Goal: Communication & Community: Answer question/provide support

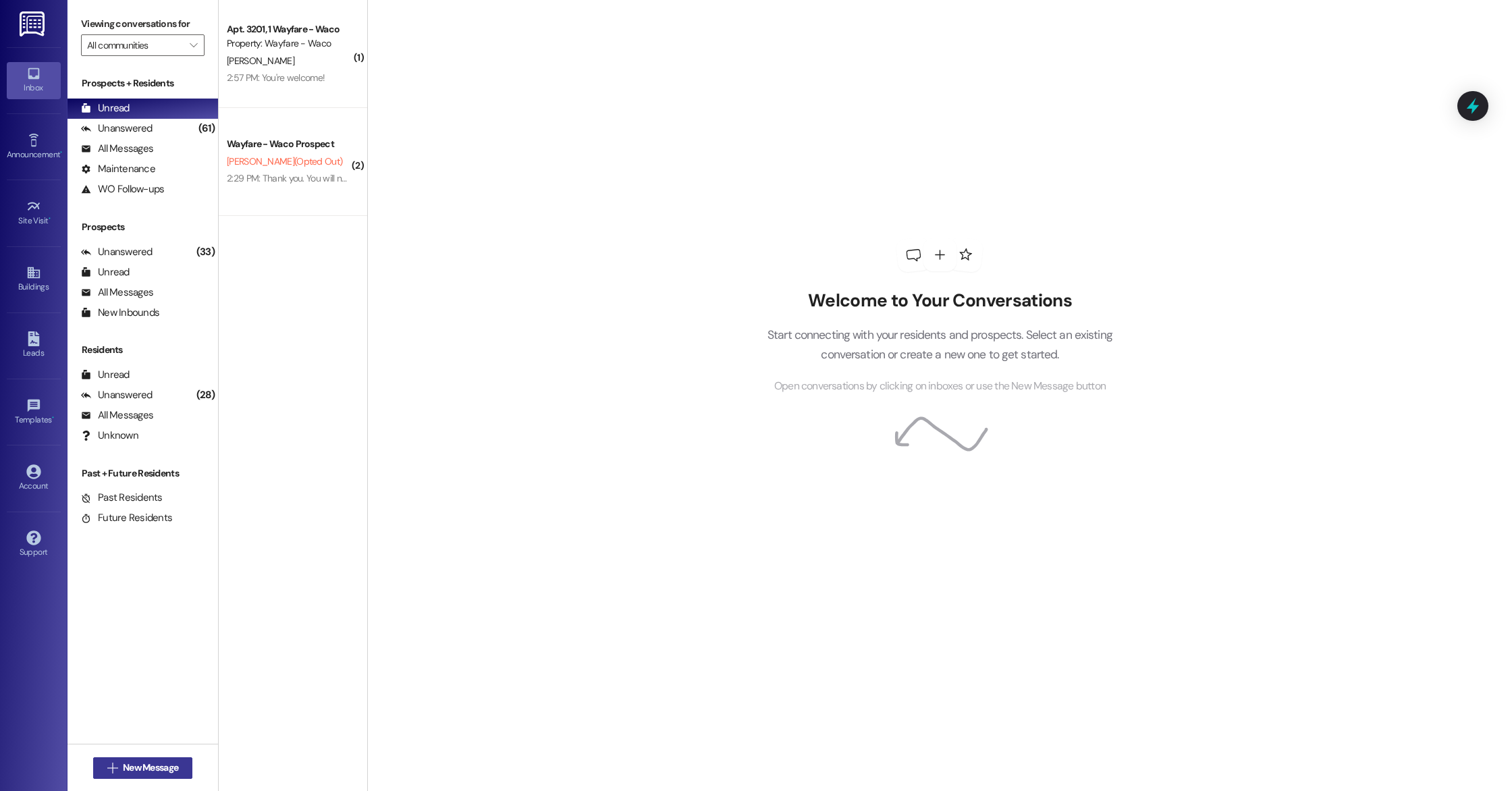
click at [160, 769] on span "New Message" at bounding box center [150, 767] width 55 height 14
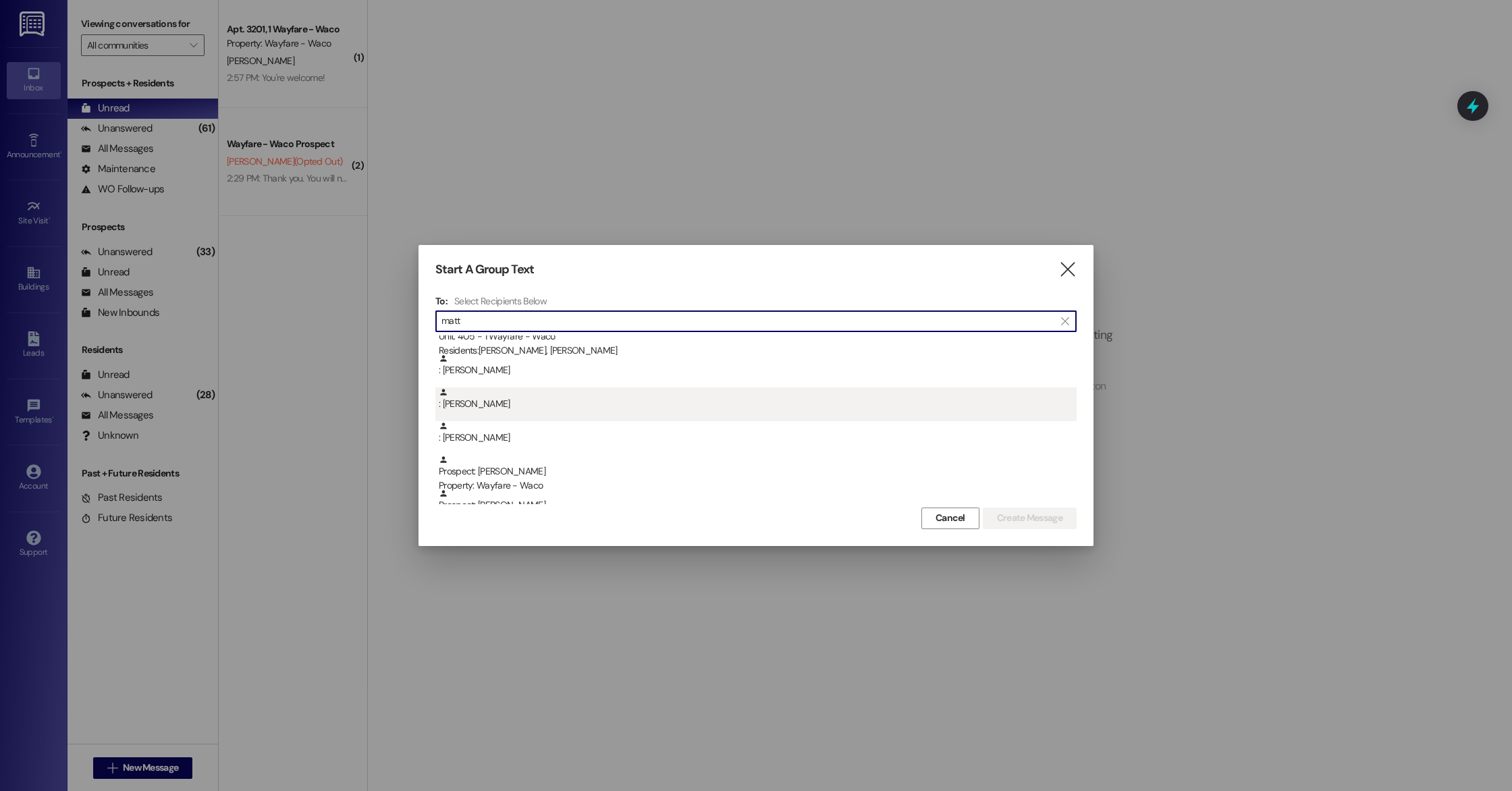
scroll to position [88, 0]
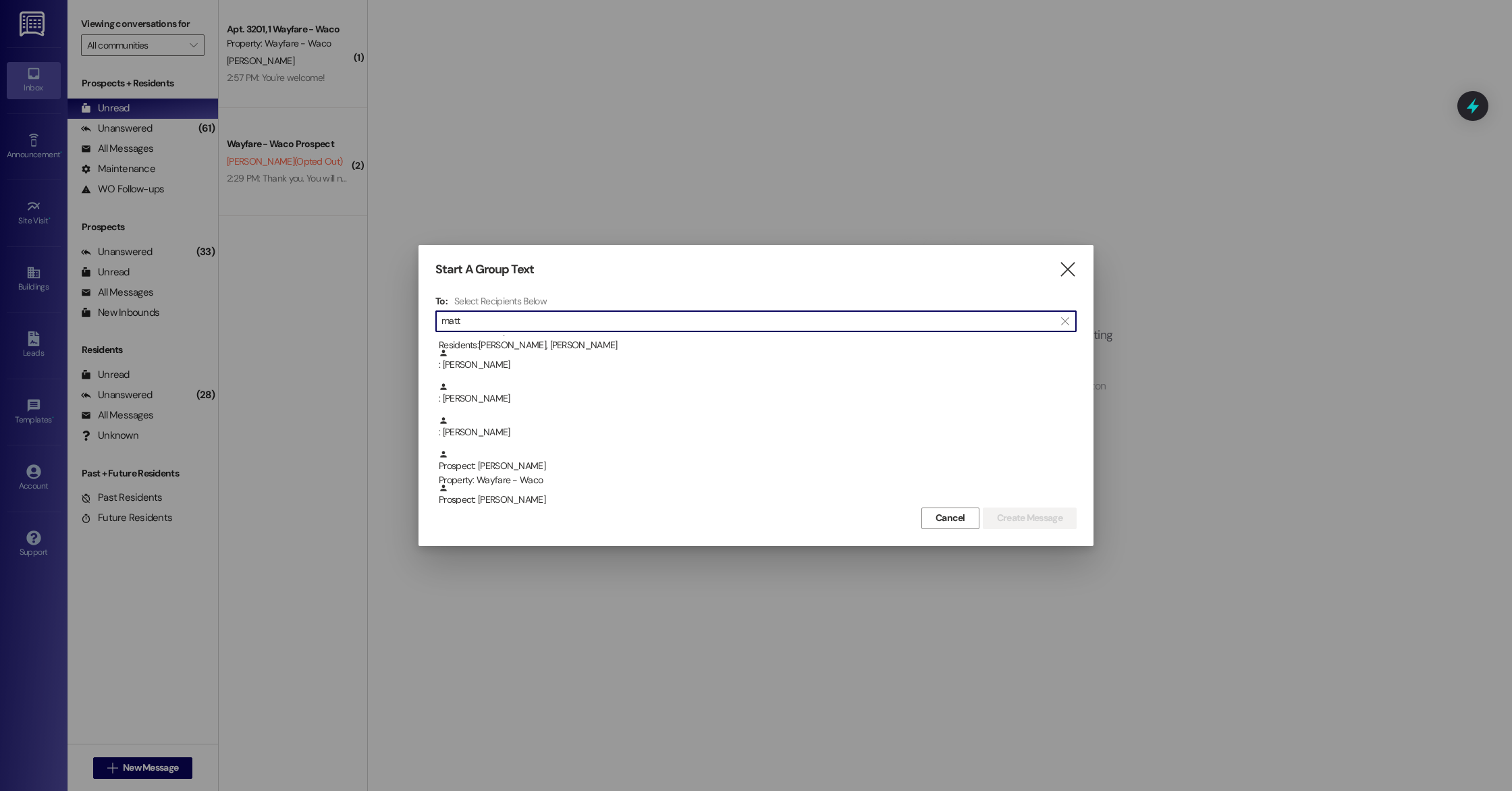
type input "matt"
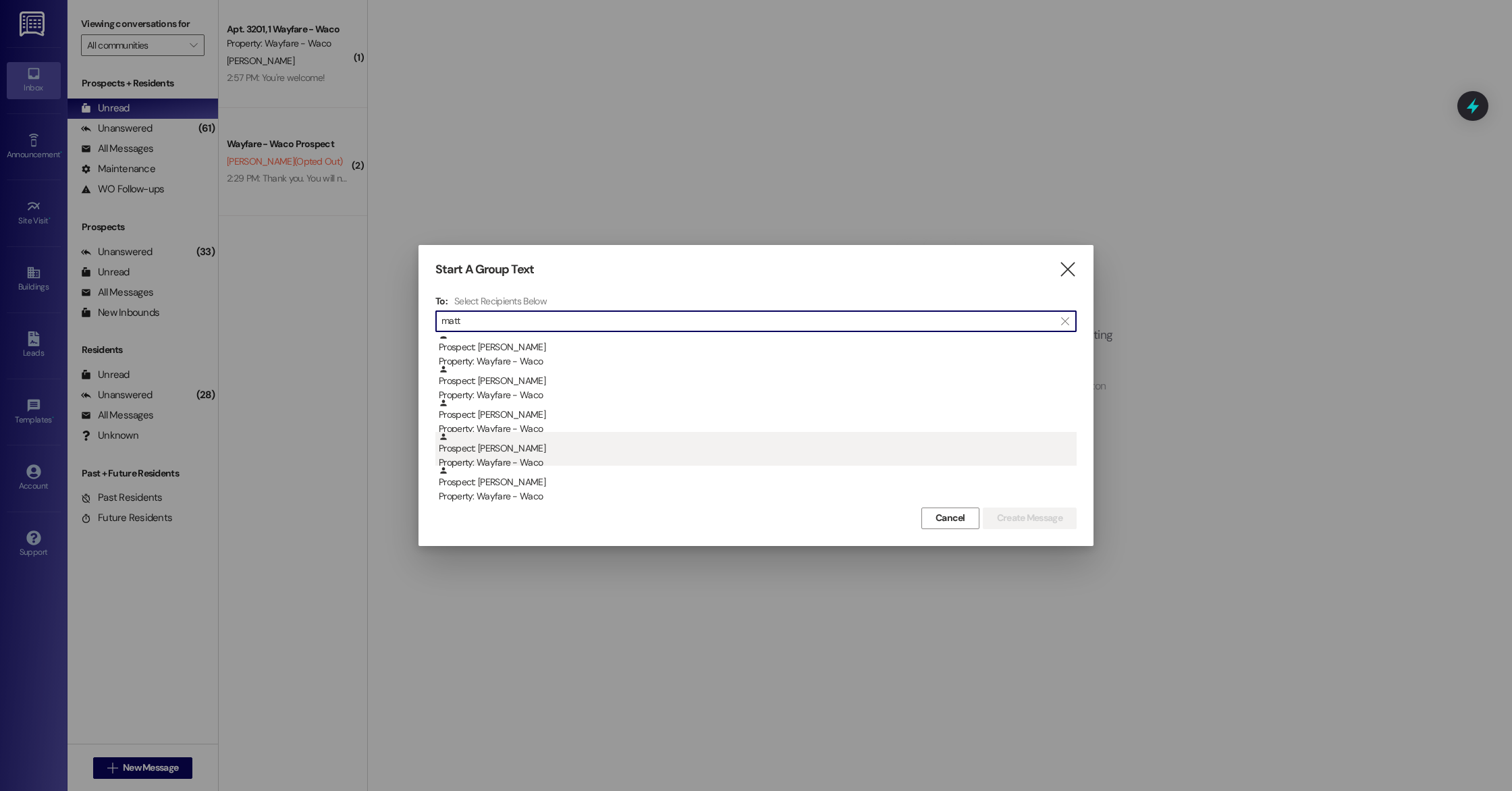
click at [541, 443] on div "Prospect: [PERSON_NAME] Property: Wayfare - Waco" at bounding box center [758, 451] width 638 height 38
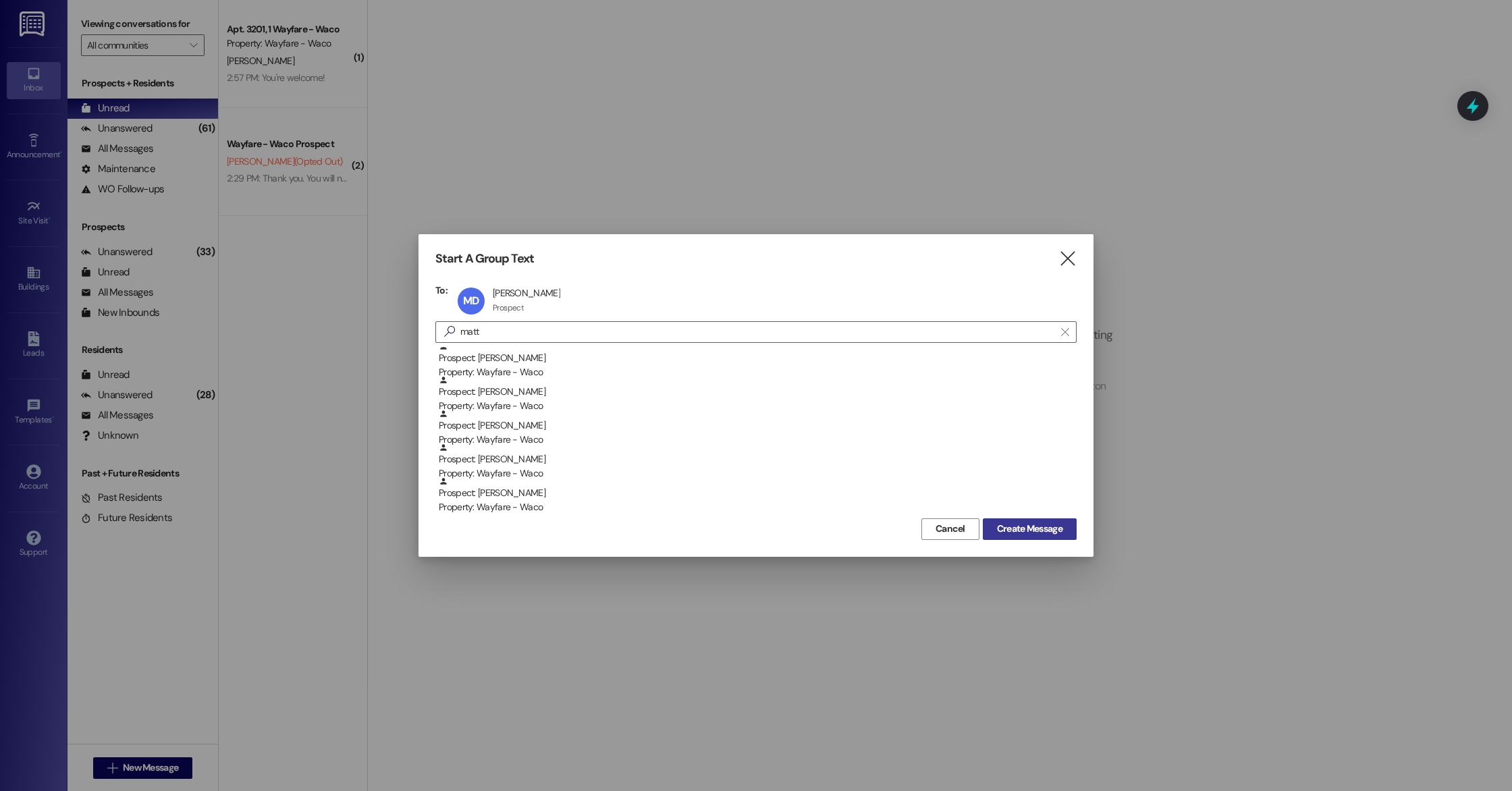
click at [1068, 527] on button "Create Message" at bounding box center [1029, 528] width 94 height 22
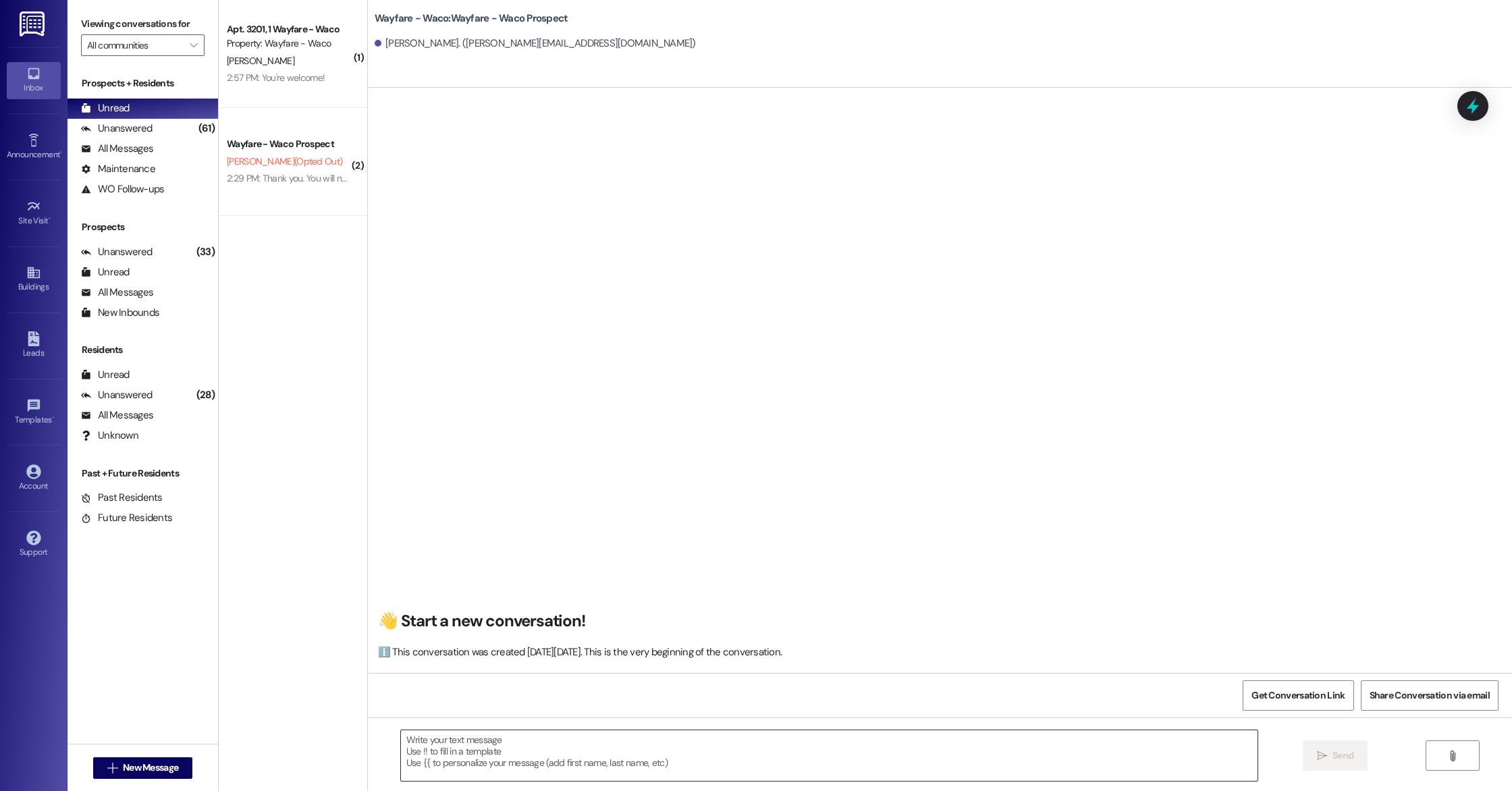
click at [603, 754] on textarea at bounding box center [829, 755] width 857 height 51
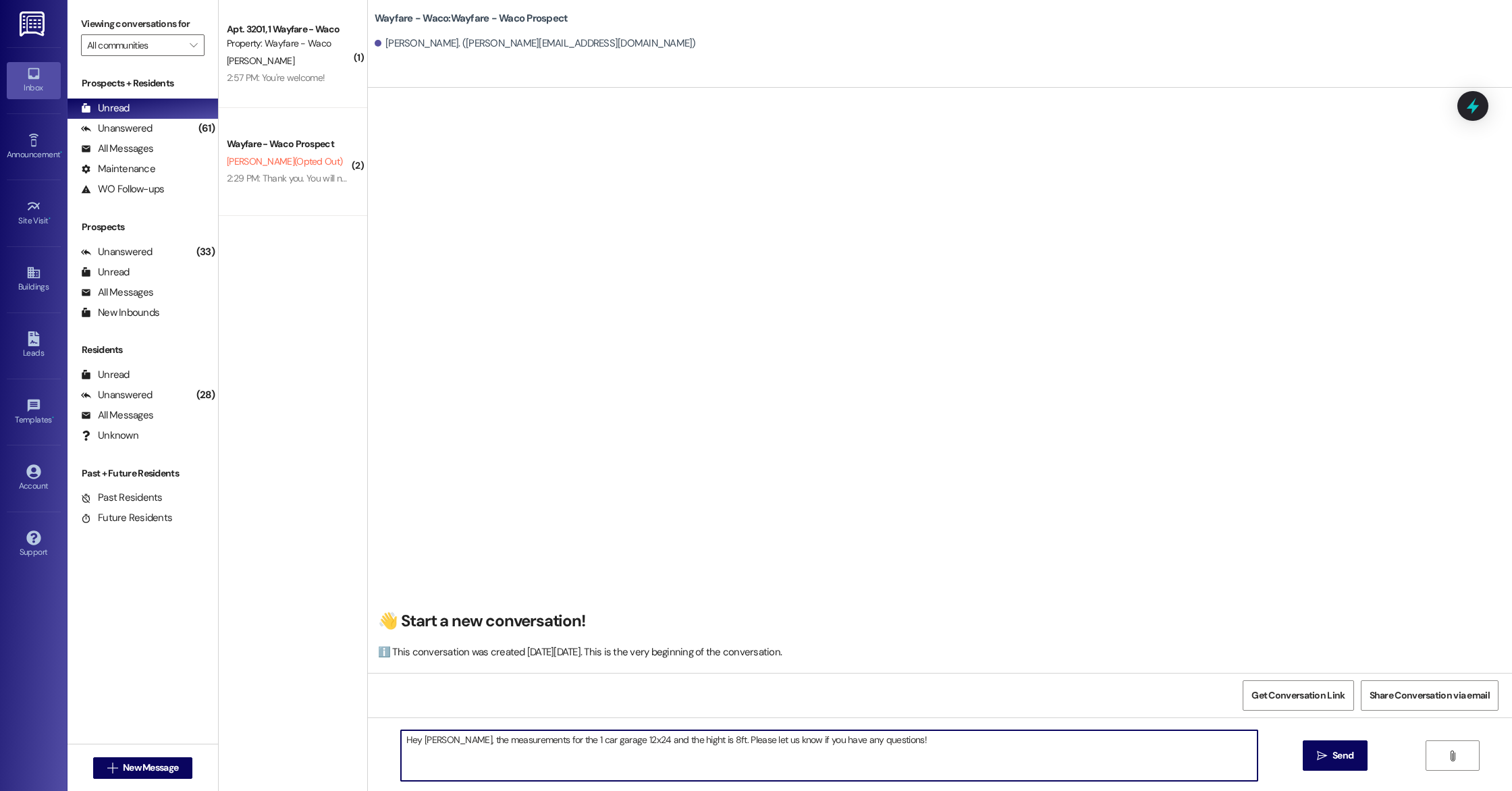
click at [586, 738] on textarea "Hey [PERSON_NAME], the measurements for the 1 car garage 12x24 and the hight is…" at bounding box center [829, 755] width 857 height 51
click at [660, 739] on textarea "Hey [PERSON_NAME], the measurements for the 1 car garage is 12x24 and the hight…" at bounding box center [829, 755] width 857 height 51
click at [905, 750] on textarea "Hey [PERSON_NAME], the measurements for the 1 car garage is 12x24 and the heagh…" at bounding box center [829, 755] width 857 height 51
click at [904, 746] on textarea "Hey [PERSON_NAME], the measurements for the 1 car garage is 12x24 and the heigh…" at bounding box center [829, 755] width 857 height 51
type textarea "Hey [PERSON_NAME], the measurements for the 1 car garage is 12x24 and the heigh…"
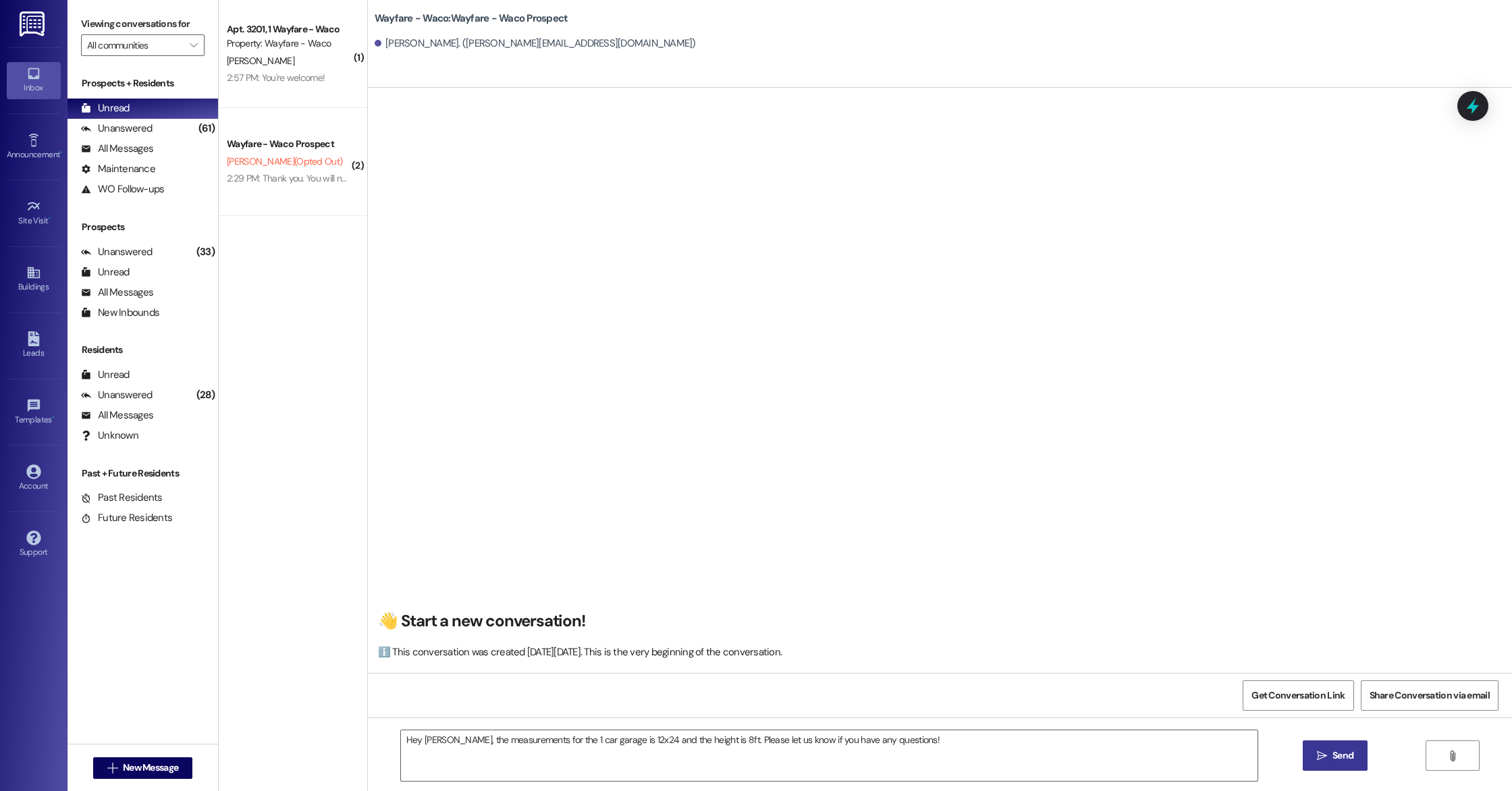
click at [1358, 762] on button " Send" at bounding box center [1336, 755] width 65 height 31
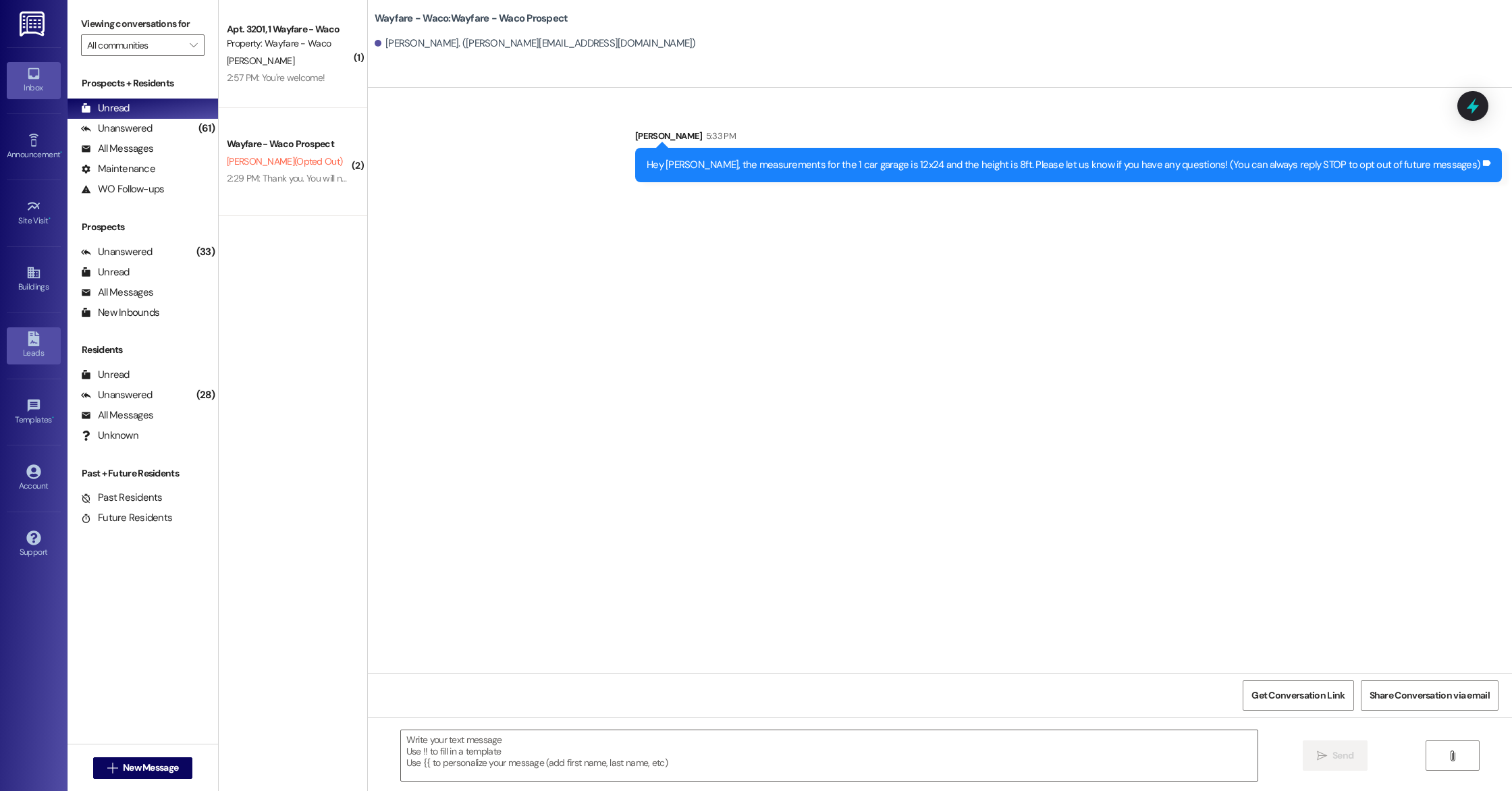
click at [23, 355] on div "Leads" at bounding box center [33, 352] width 68 height 13
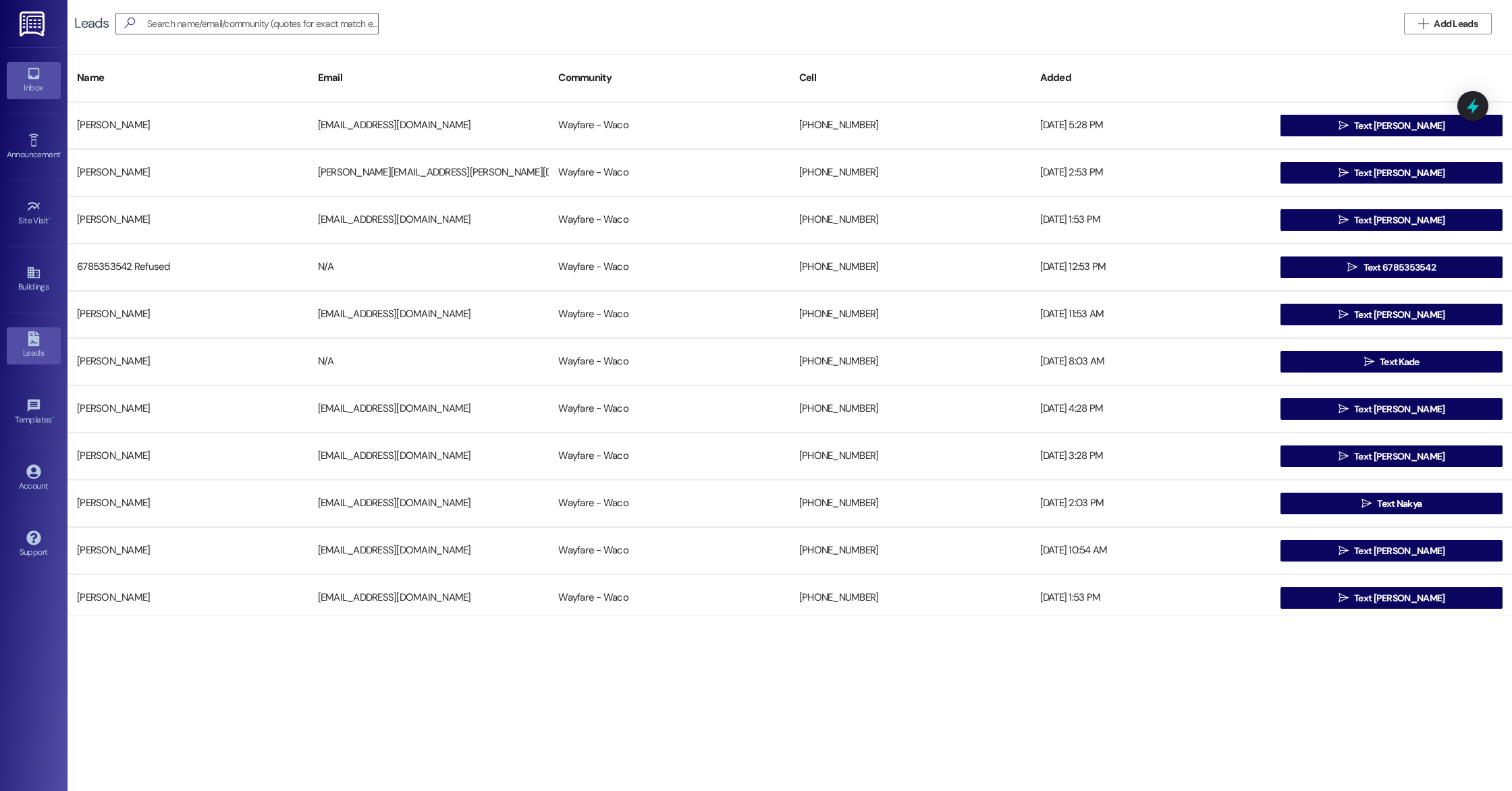
click at [36, 93] on div "Inbox" at bounding box center [33, 87] width 68 height 13
